Goal: Task Accomplishment & Management: Use online tool/utility

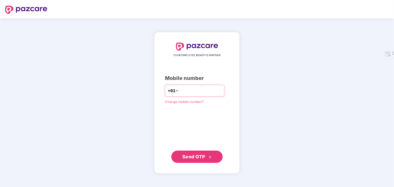
type input "**********"
click at [202, 154] on span "Send OTP" at bounding box center [197, 157] width 30 height 7
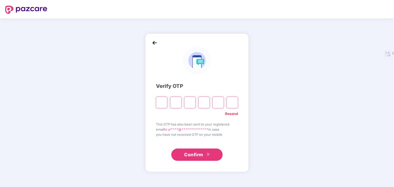
type input "*"
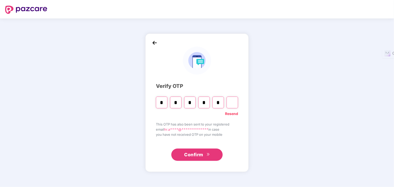
type input "*"
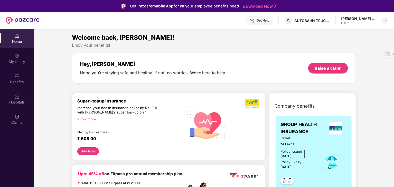
click at [386, 20] on img at bounding box center [385, 20] width 4 height 4
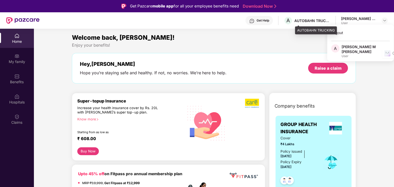
click at [310, 19] on div "AUTOBAHN TRUCKING" at bounding box center [312, 20] width 36 height 5
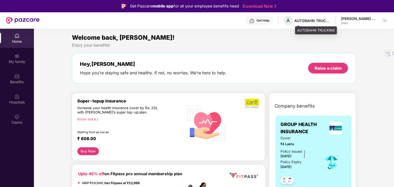
click at [293, 20] on span "A" at bounding box center [288, 20] width 9 height 9
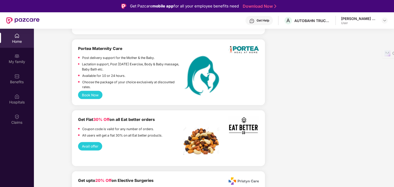
scroll to position [1323, 0]
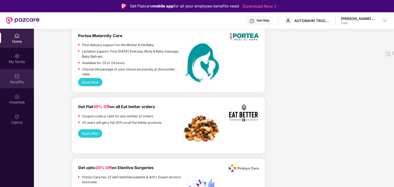
click at [21, 76] on div "Benefits" at bounding box center [17, 78] width 34 height 19
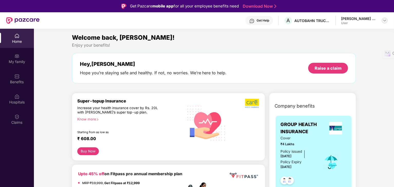
click at [383, 20] on img at bounding box center [385, 20] width 4 height 4
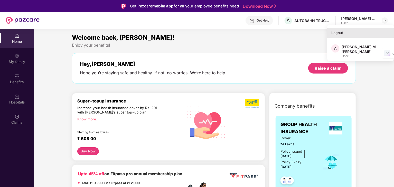
click at [337, 35] on div "Logout" at bounding box center [360, 33] width 67 height 10
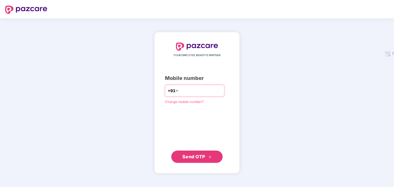
type input "**********"
click at [196, 151] on button "Send OTP" at bounding box center [196, 157] width 51 height 12
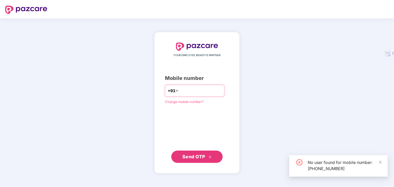
drag, startPoint x: 211, startPoint y: 91, endPoint x: 149, endPoint y: 98, distance: 62.0
click at [154, 98] on div "**********" at bounding box center [196, 103] width 85 height 142
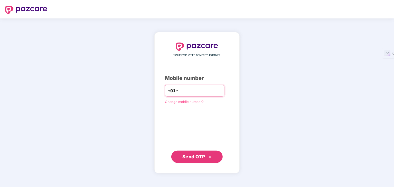
type input "**********"
click at [191, 156] on span "Send OTP" at bounding box center [193, 156] width 23 height 5
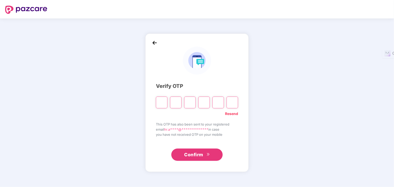
type input "*"
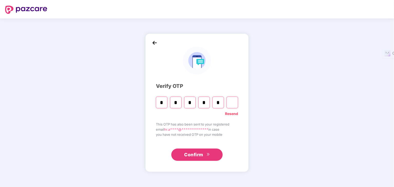
type input "*"
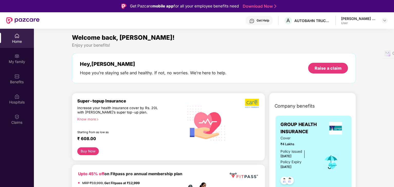
scroll to position [5, 0]
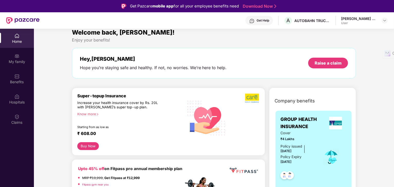
click at [0, 36] on div "Home" at bounding box center [17, 38] width 34 height 19
click at [13, 62] on div "My family" at bounding box center [17, 61] width 34 height 5
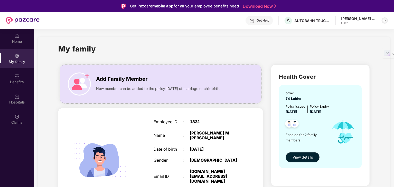
click at [385, 18] on div at bounding box center [385, 20] width 6 height 6
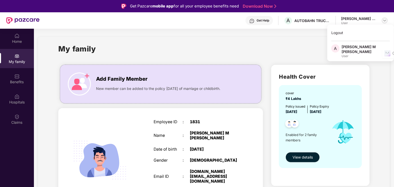
click at [385, 20] on img at bounding box center [385, 20] width 4 height 4
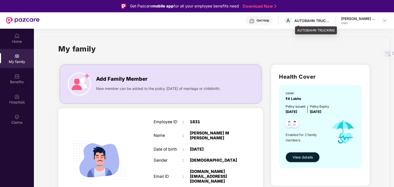
click at [313, 20] on div "AUTOBAHN TRUCKING" at bounding box center [312, 20] width 36 height 5
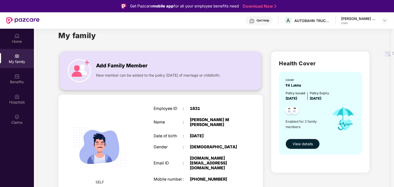
scroll to position [12, 0]
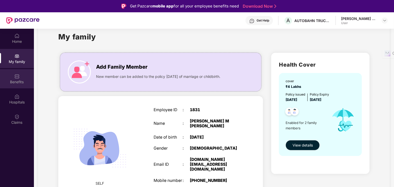
click at [13, 77] on div "Benefits" at bounding box center [17, 78] width 34 height 19
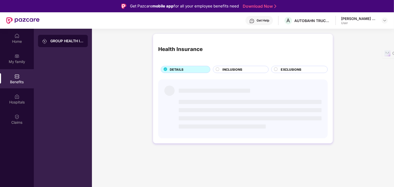
scroll to position [0, 0]
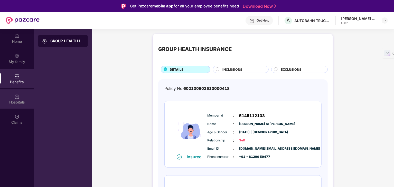
click at [23, 105] on div "Hospitals" at bounding box center [17, 102] width 34 height 5
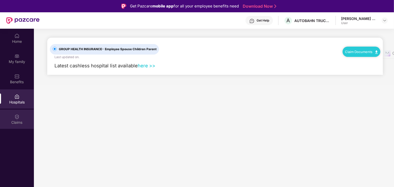
click at [21, 120] on div "Claims" at bounding box center [17, 122] width 34 height 5
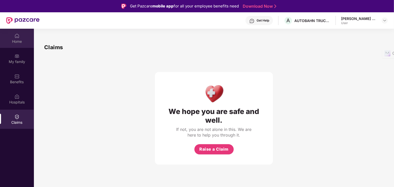
click at [13, 37] on div "Home" at bounding box center [17, 38] width 34 height 19
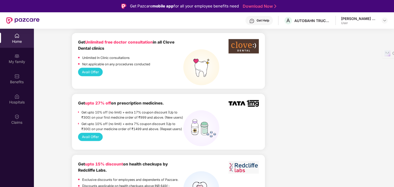
scroll to position [337, 0]
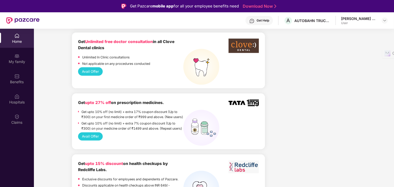
drag, startPoint x: 131, startPoint y: 127, endPoint x: 120, endPoint y: 140, distance: 17.2
click at [120, 140] on div "Avail Offer" at bounding box center [168, 137] width 181 height 8
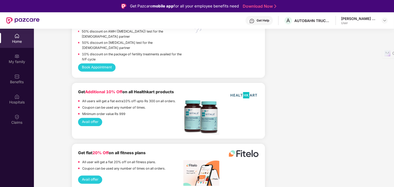
scroll to position [557, 0]
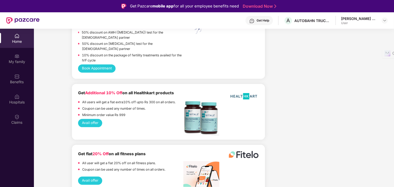
click at [86, 119] on button "Avail offer" at bounding box center [90, 123] width 24 height 8
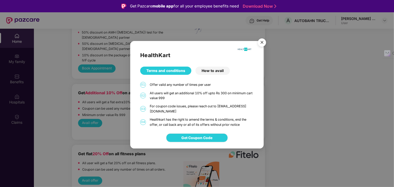
click at [217, 75] on div "How to avail" at bounding box center [212, 71] width 34 height 8
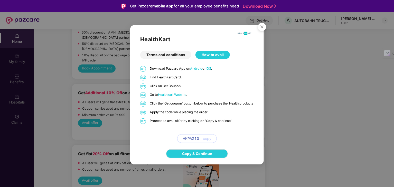
click at [176, 93] on span "Healthkart Website" at bounding box center [172, 95] width 28 height 4
click at [207, 142] on span "copy" at bounding box center [207, 139] width 8 height 6
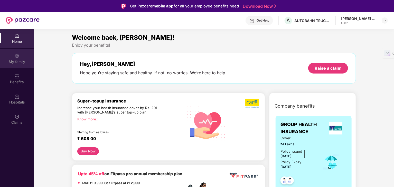
click at [25, 65] on div "My family" at bounding box center [17, 58] width 34 height 19
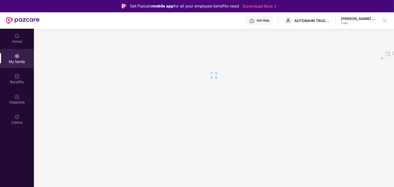
click at [25, 65] on div "My family" at bounding box center [17, 58] width 34 height 19
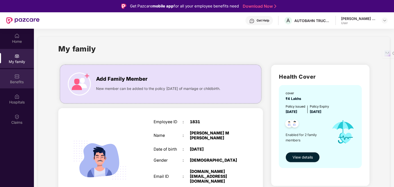
click at [23, 71] on div "Benefits" at bounding box center [17, 78] width 34 height 19
